Goal: Information Seeking & Learning: Learn about a topic

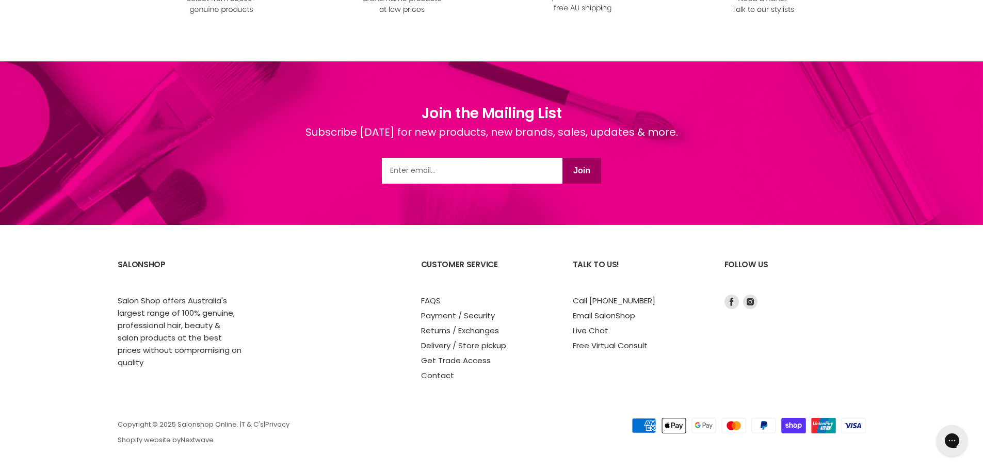
scroll to position [1304, 0]
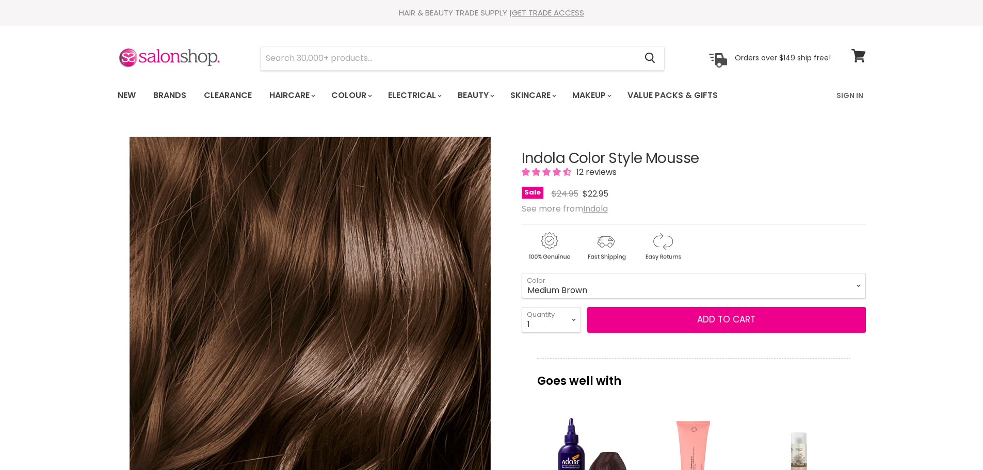
select select "Medium Brown"
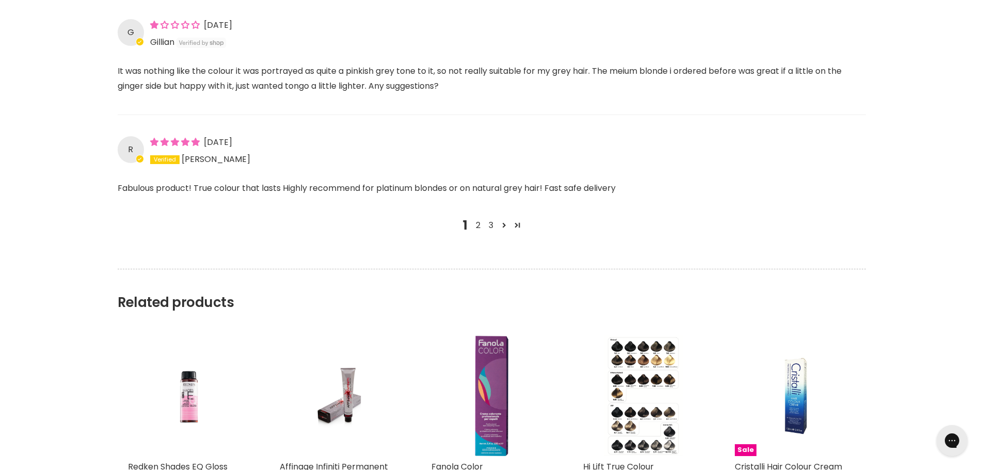
scroll to position [1290, 0]
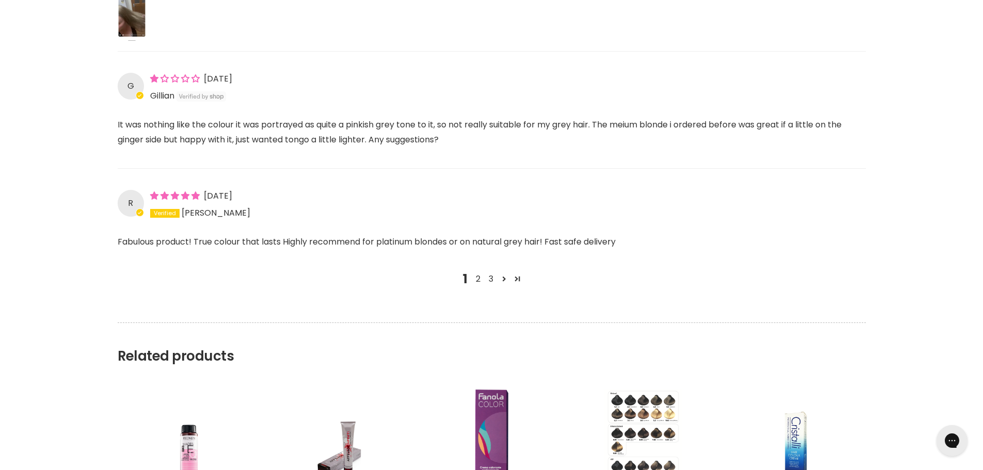
click at [654, 443] on img "Main content" at bounding box center [643, 449] width 78 height 121
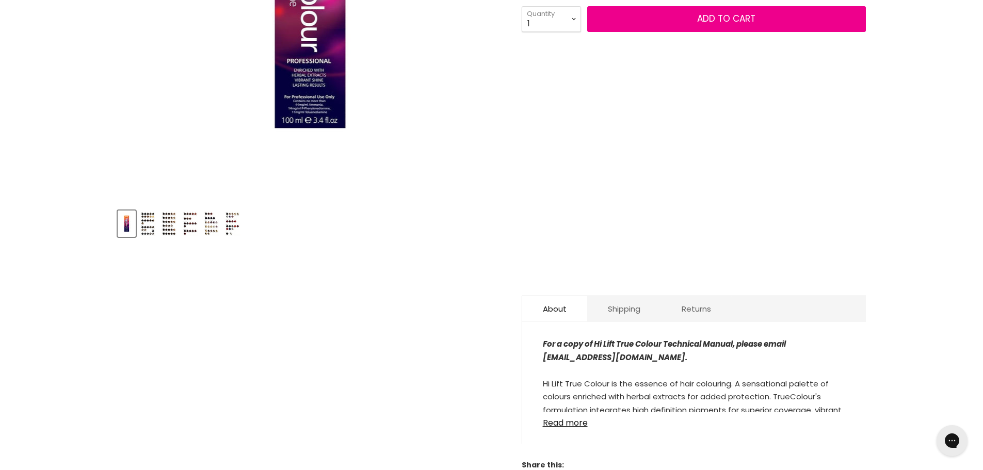
click at [152, 228] on img "Product thumbnails" at bounding box center [148, 224] width 16 height 24
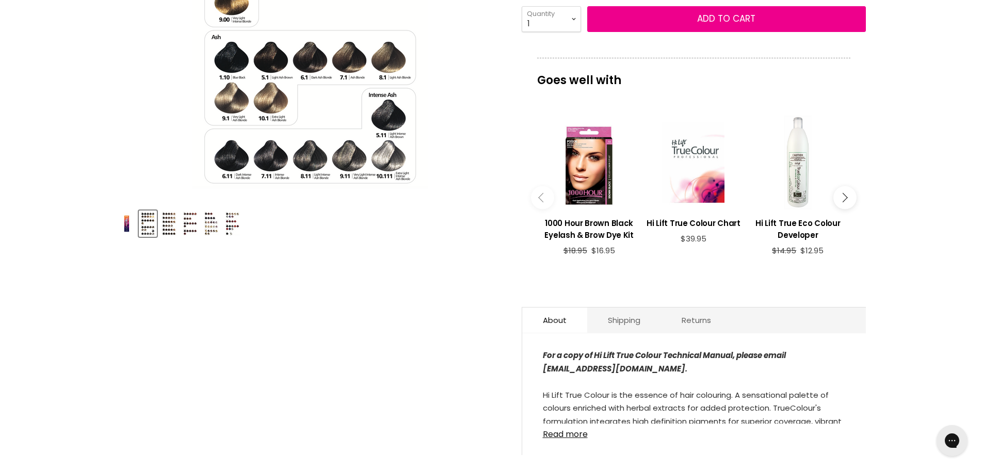
click at [173, 229] on img "Product thumbnails" at bounding box center [169, 224] width 16 height 24
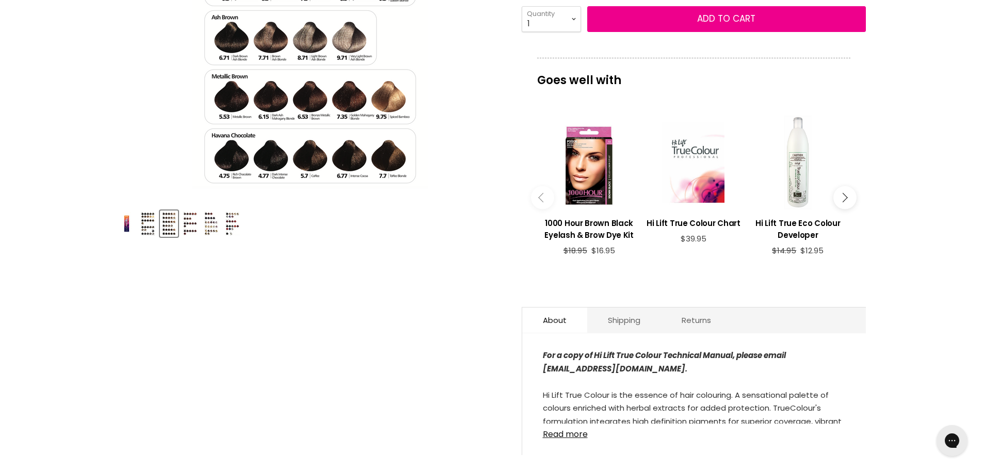
click at [186, 229] on img "Product thumbnails" at bounding box center [190, 224] width 16 height 24
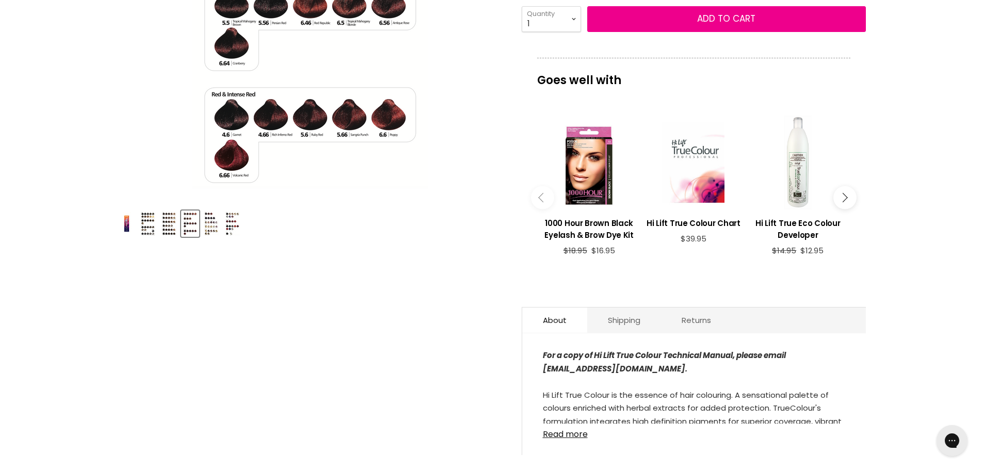
click at [217, 230] on img "Product thumbnails" at bounding box center [211, 224] width 16 height 24
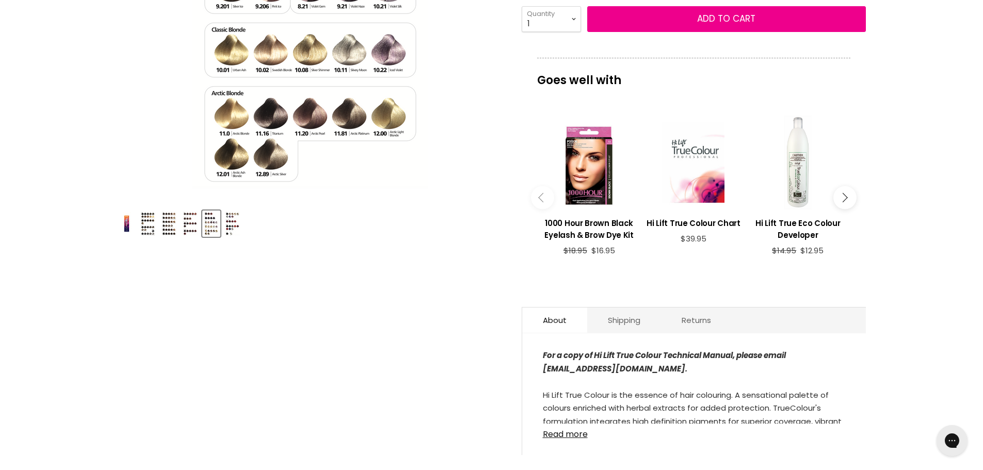
click at [228, 228] on img "Product thumbnails" at bounding box center [233, 224] width 16 height 24
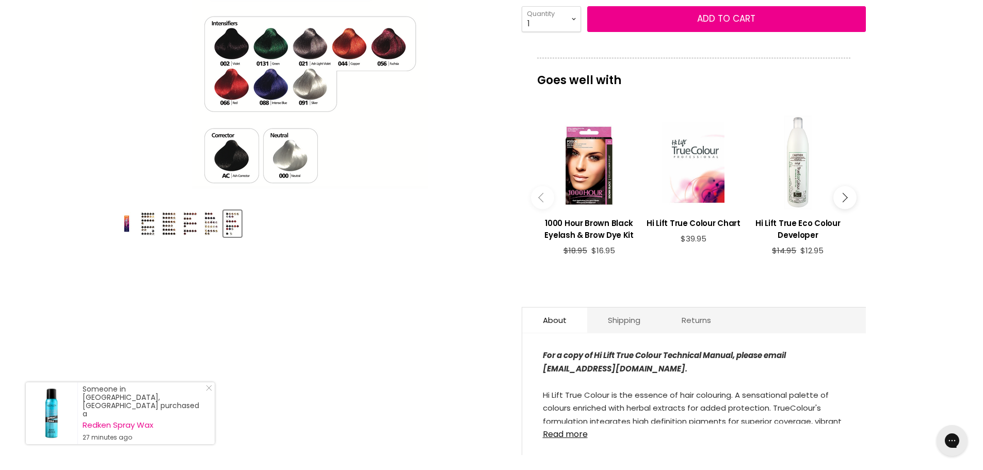
click at [191, 228] on img "Product thumbnails" at bounding box center [190, 224] width 16 height 24
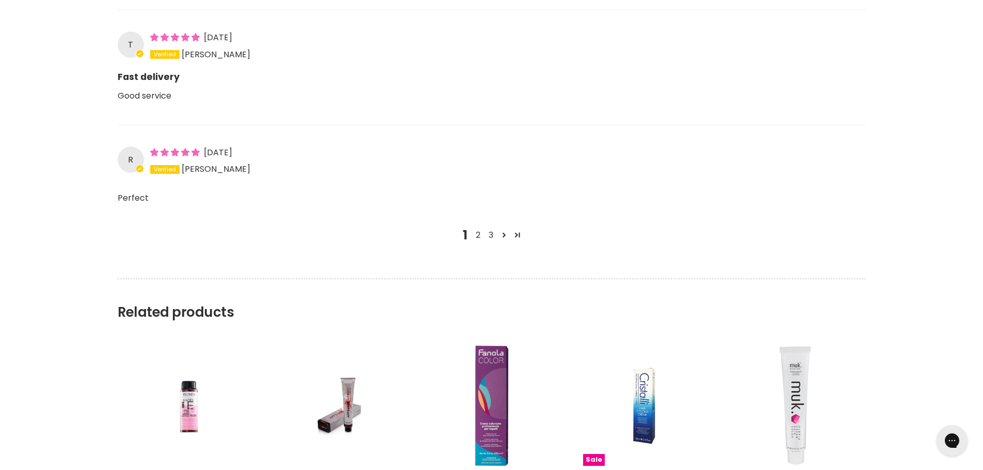
scroll to position [1149, 0]
